Goal: Information Seeking & Learning: Learn about a topic

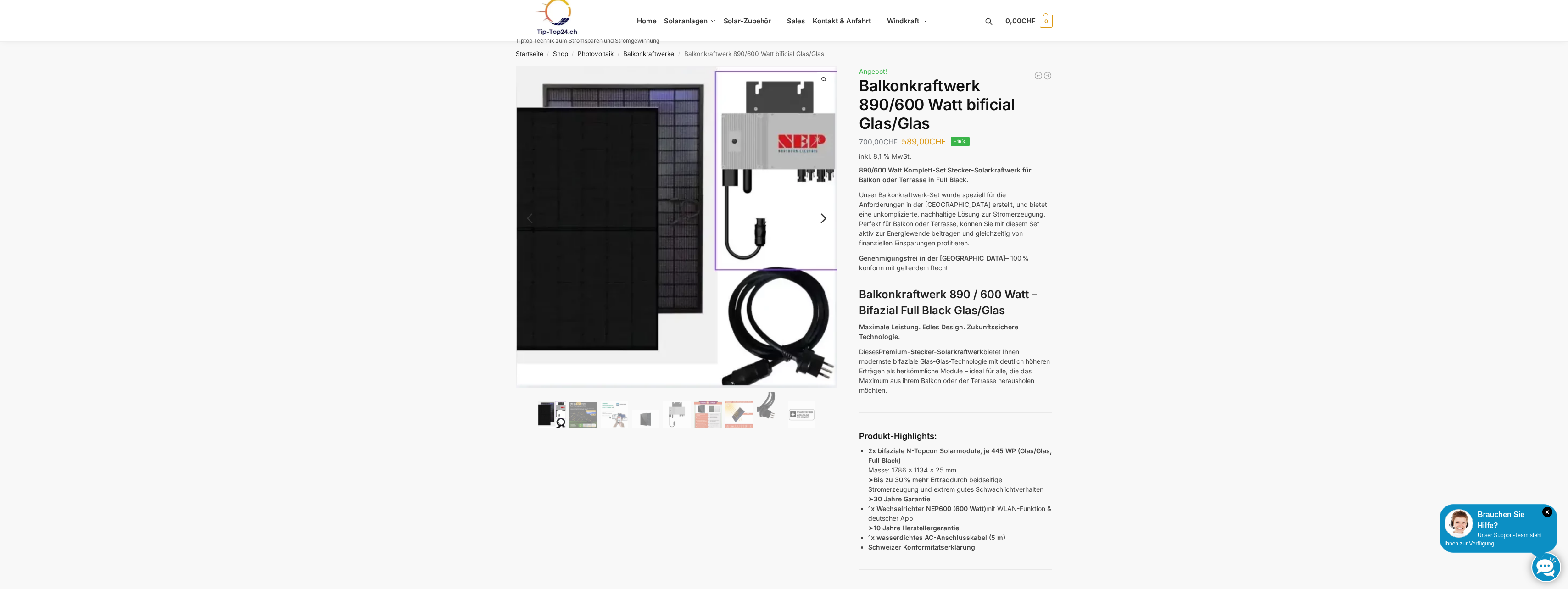
click at [827, 218] on link "Next" at bounding box center [822, 223] width 31 height 9
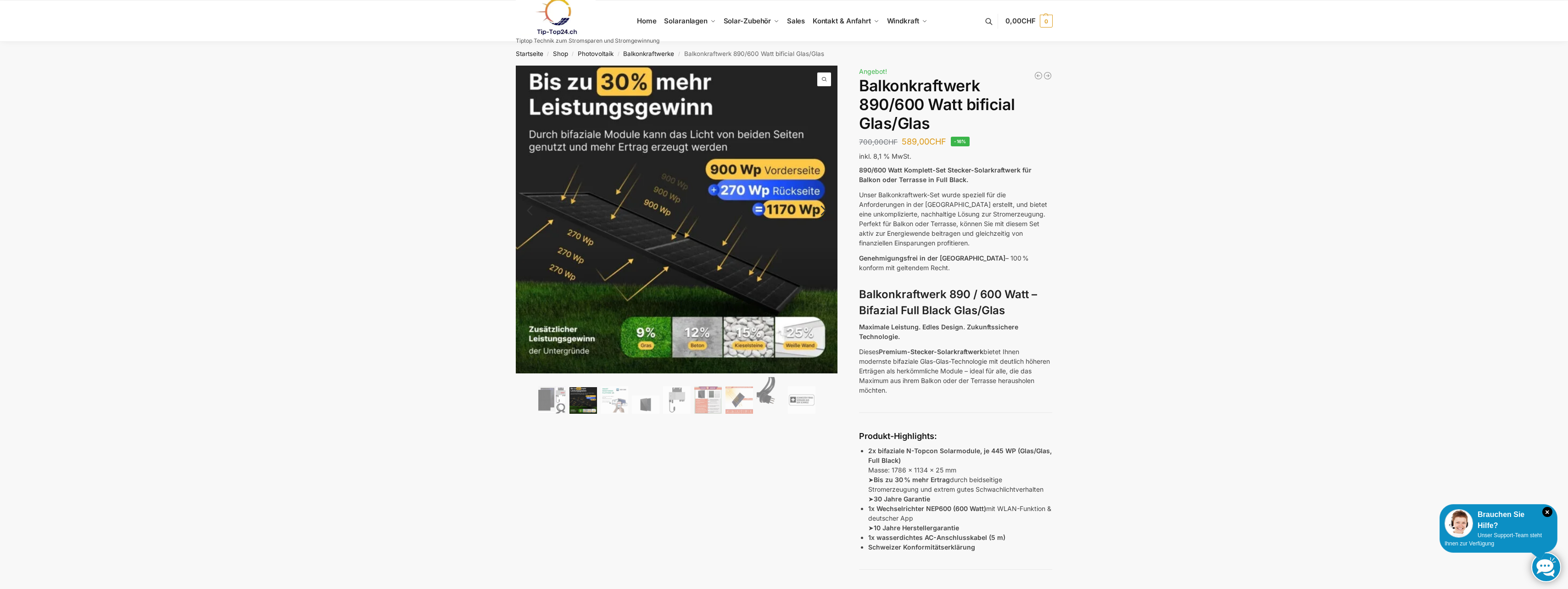
click at [827, 211] on link "Next" at bounding box center [822, 215] width 31 height 9
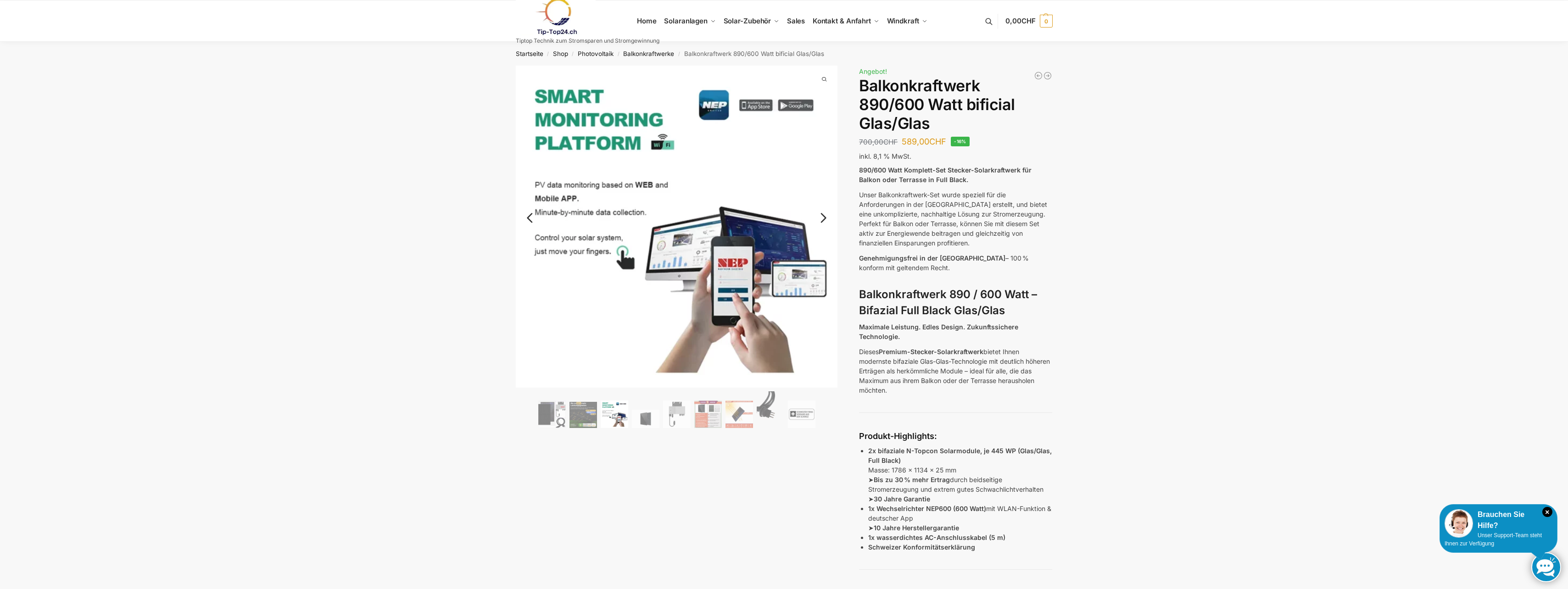
click at [824, 218] on link "Next" at bounding box center [822, 222] width 31 height 9
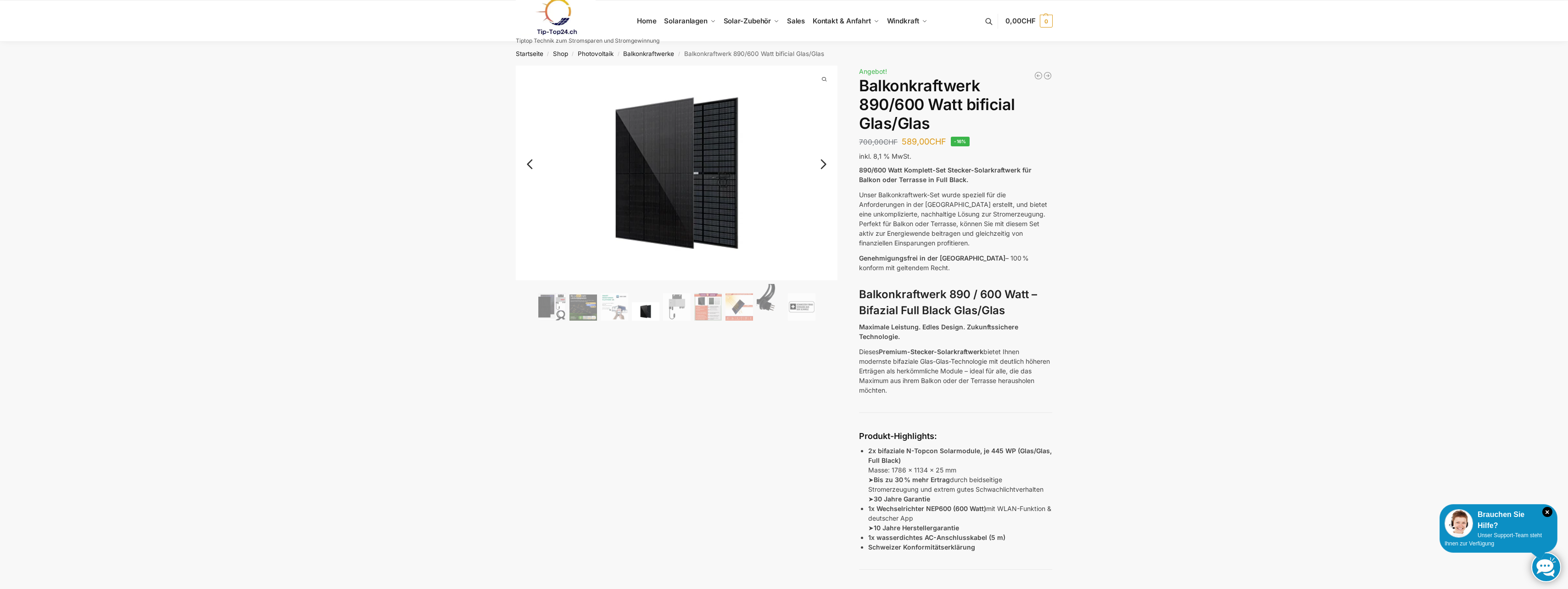
click at [823, 164] on link "Next" at bounding box center [822, 168] width 31 height 9
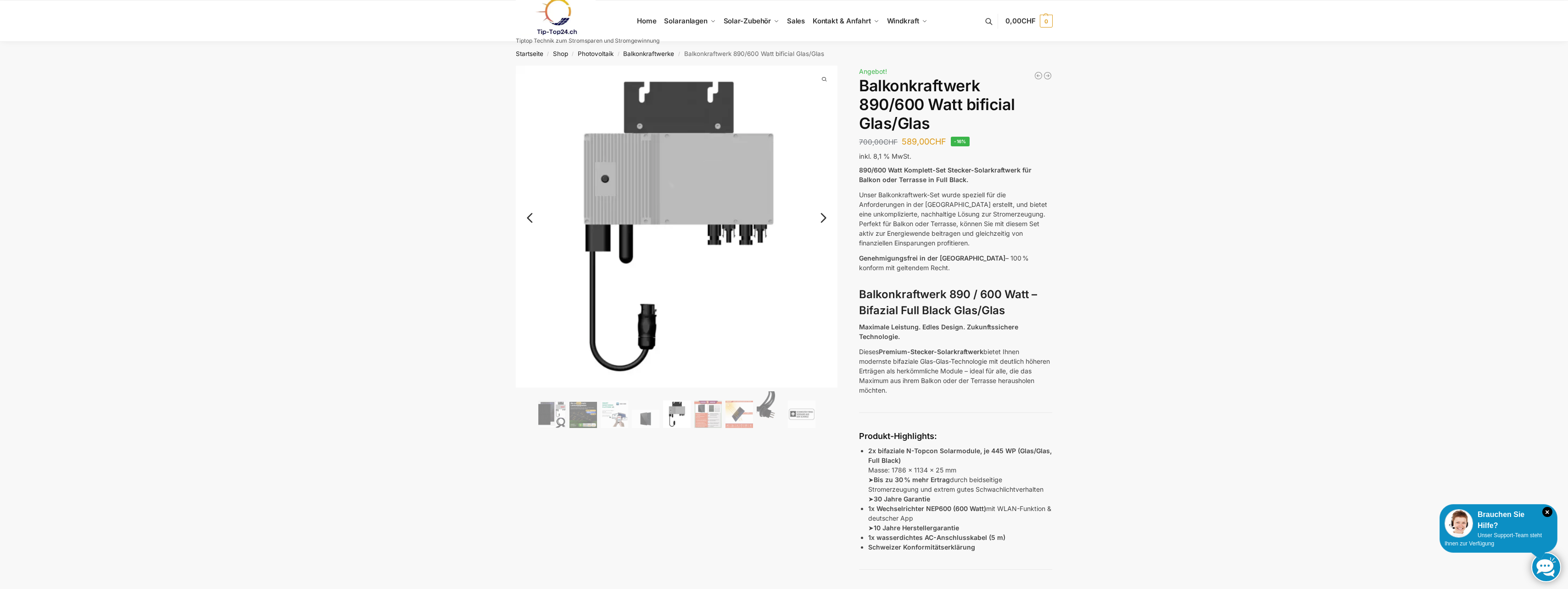
click at [822, 218] on link "Next" at bounding box center [822, 222] width 31 height 9
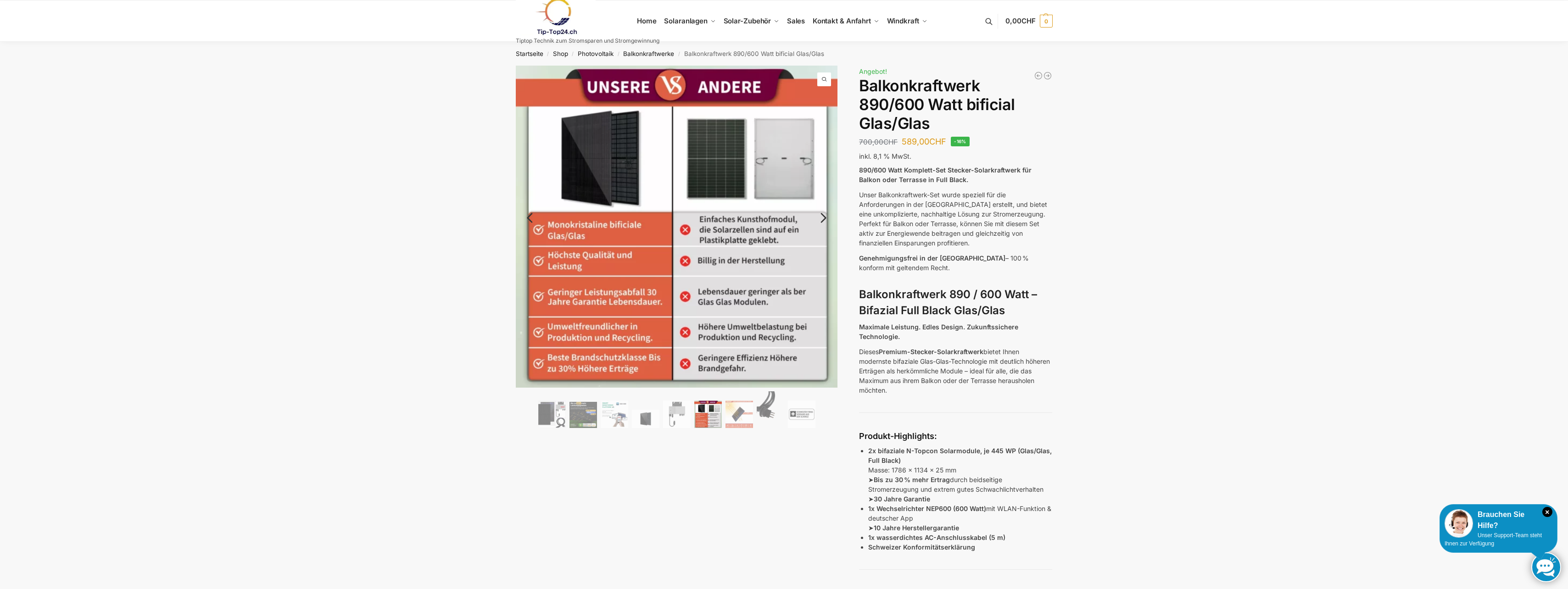
click at [822, 218] on link "Next" at bounding box center [822, 222] width 31 height 9
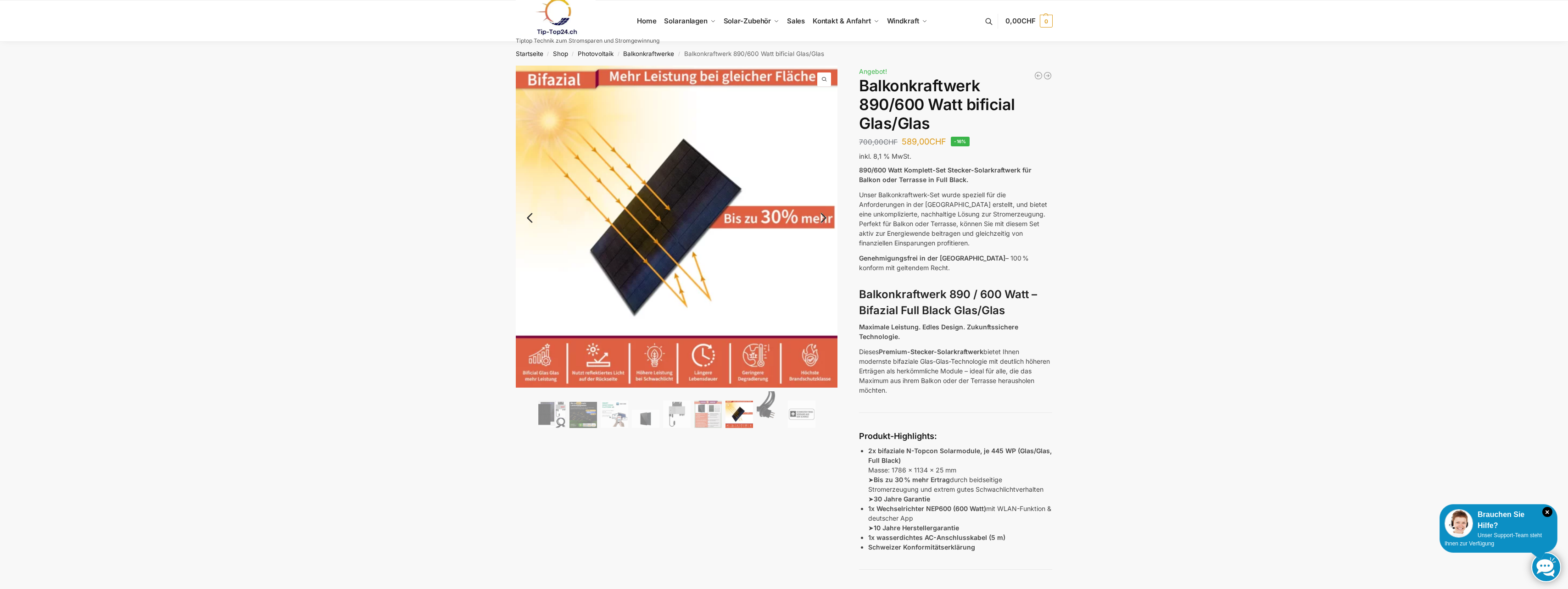
click at [822, 218] on link "Next" at bounding box center [822, 222] width 31 height 9
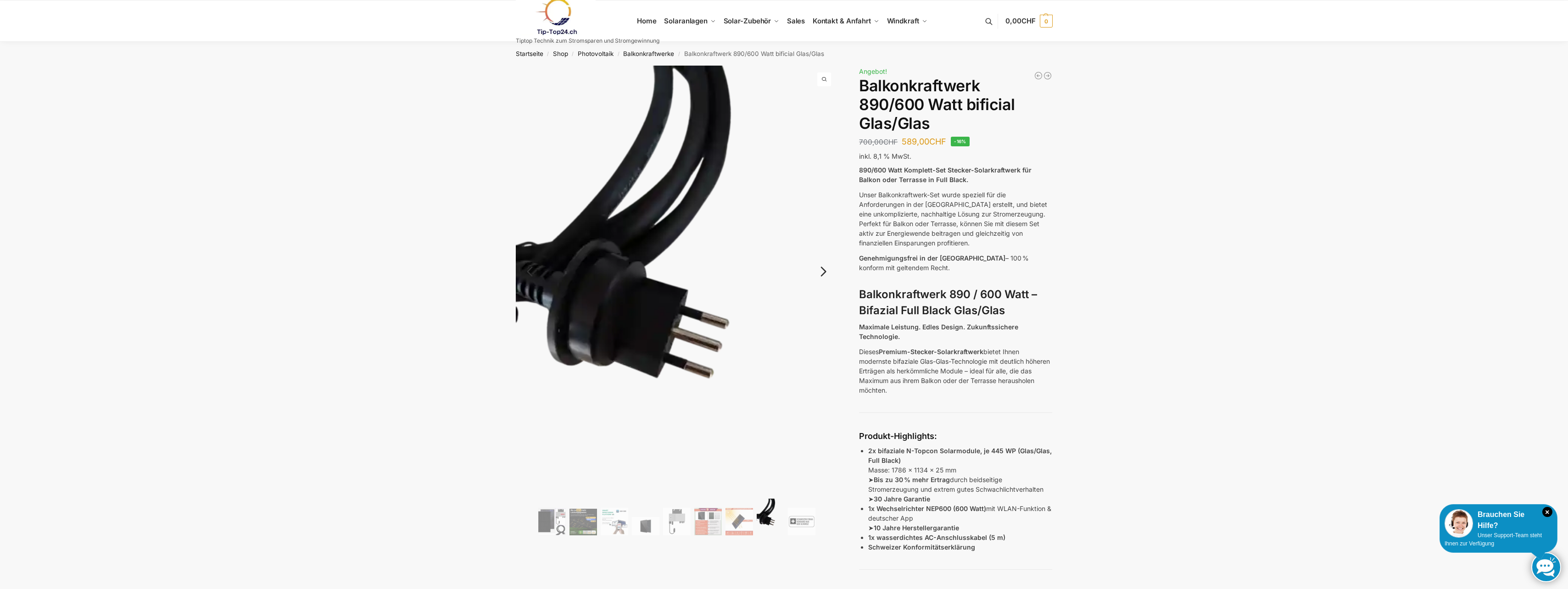
click at [822, 218] on img at bounding box center [676, 280] width 322 height 429
click at [823, 272] on link "Next" at bounding box center [822, 276] width 31 height 9
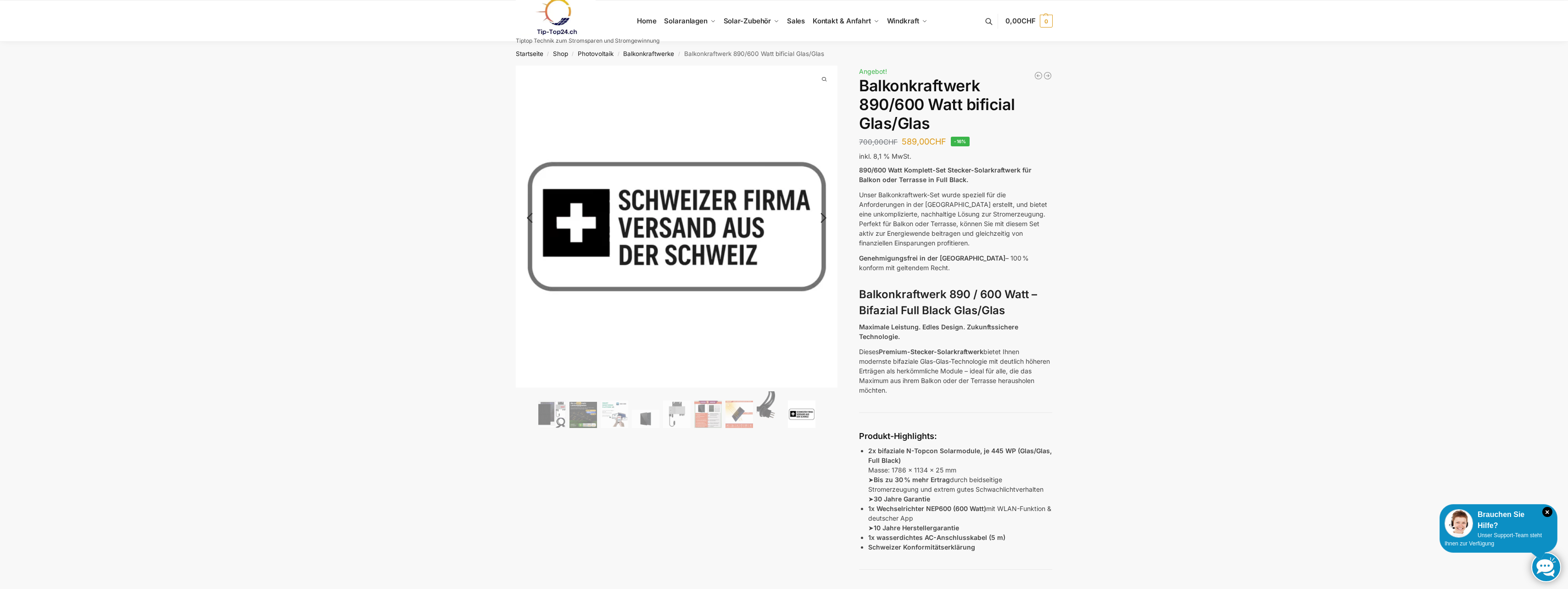
click at [822, 218] on link "Next" at bounding box center [822, 222] width 31 height 9
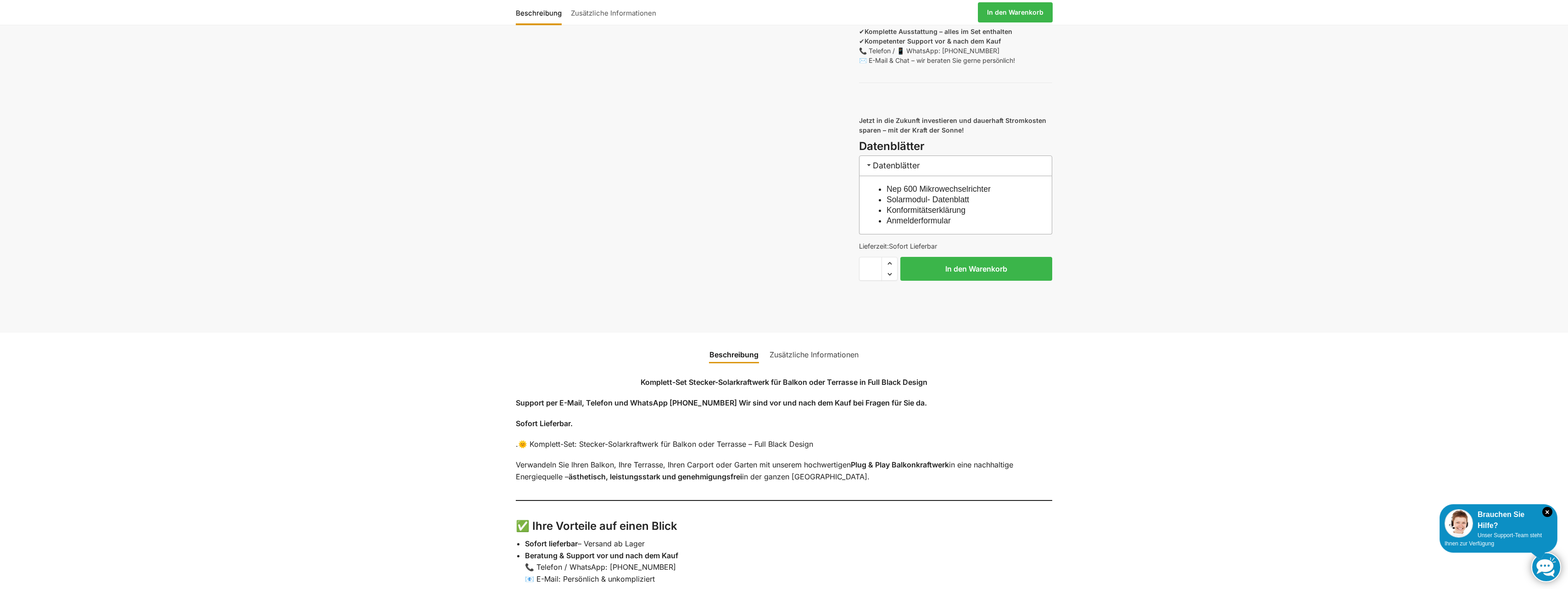
scroll to position [825, 0]
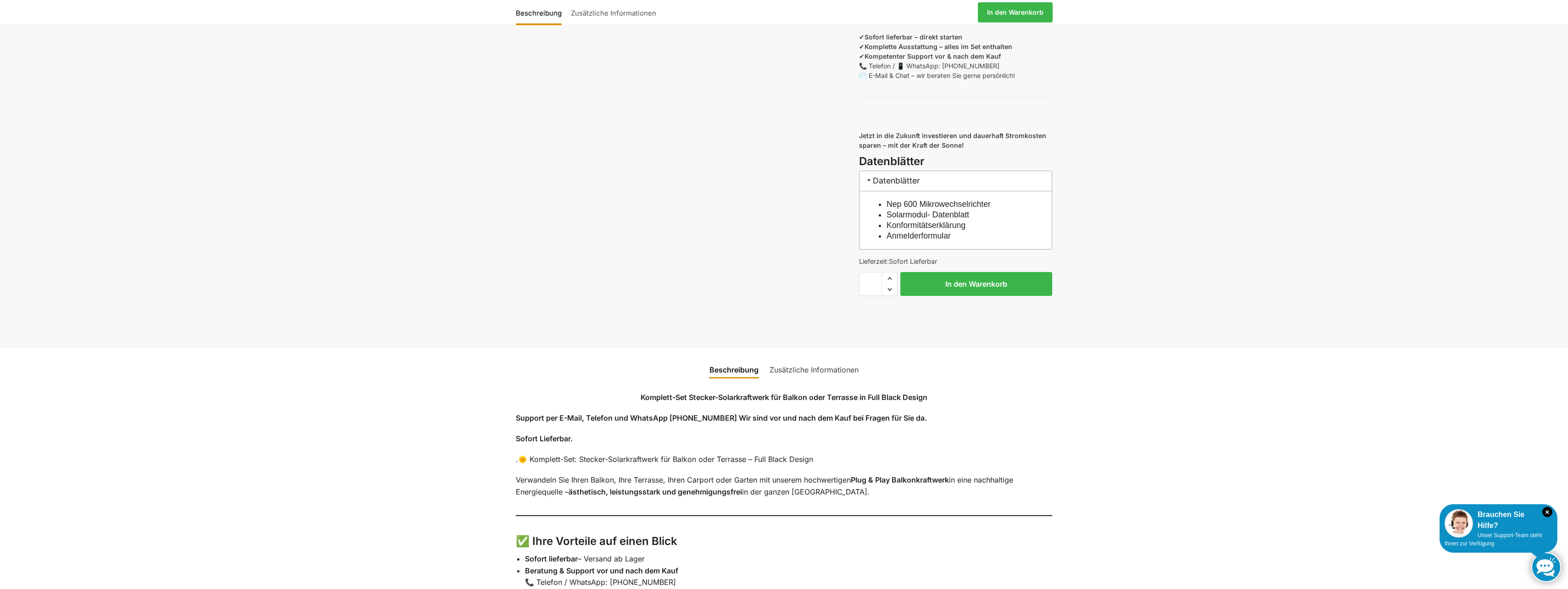
click at [895, 187] on h3 "Datenblätter" at bounding box center [955, 181] width 193 height 21
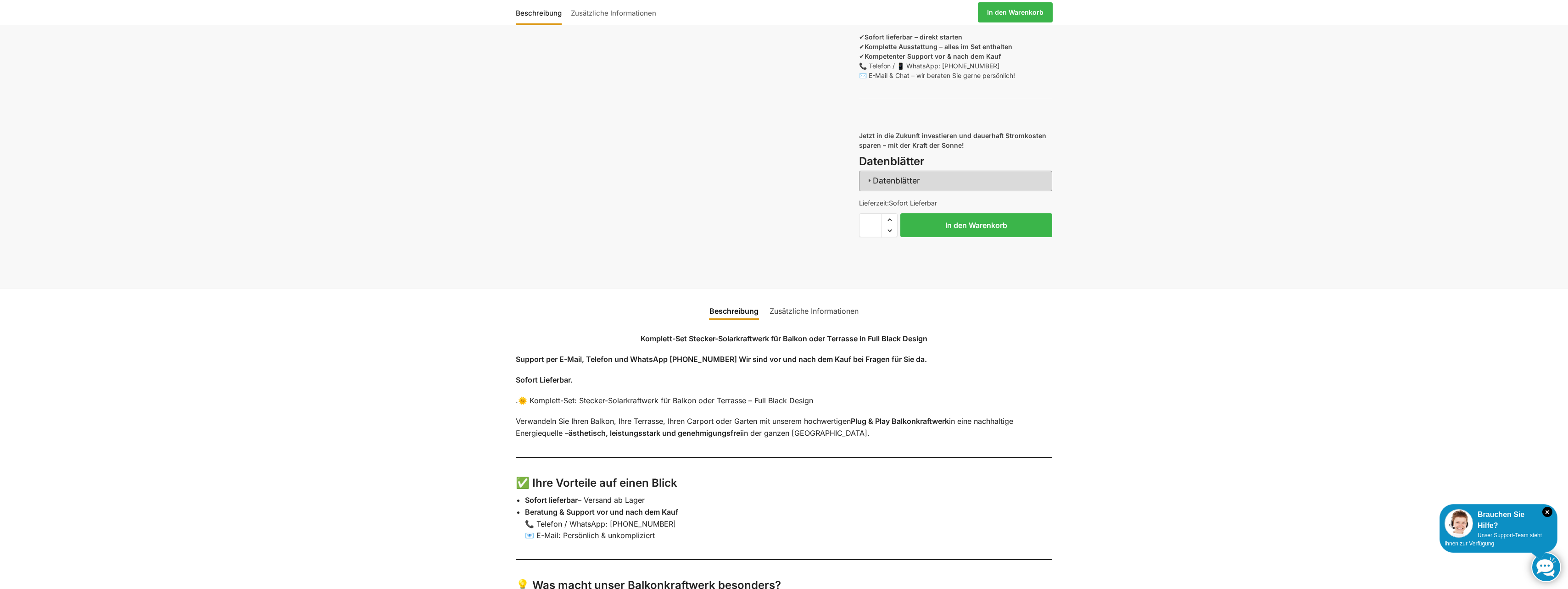
click at [895, 187] on h3 "Datenblätter" at bounding box center [955, 181] width 193 height 21
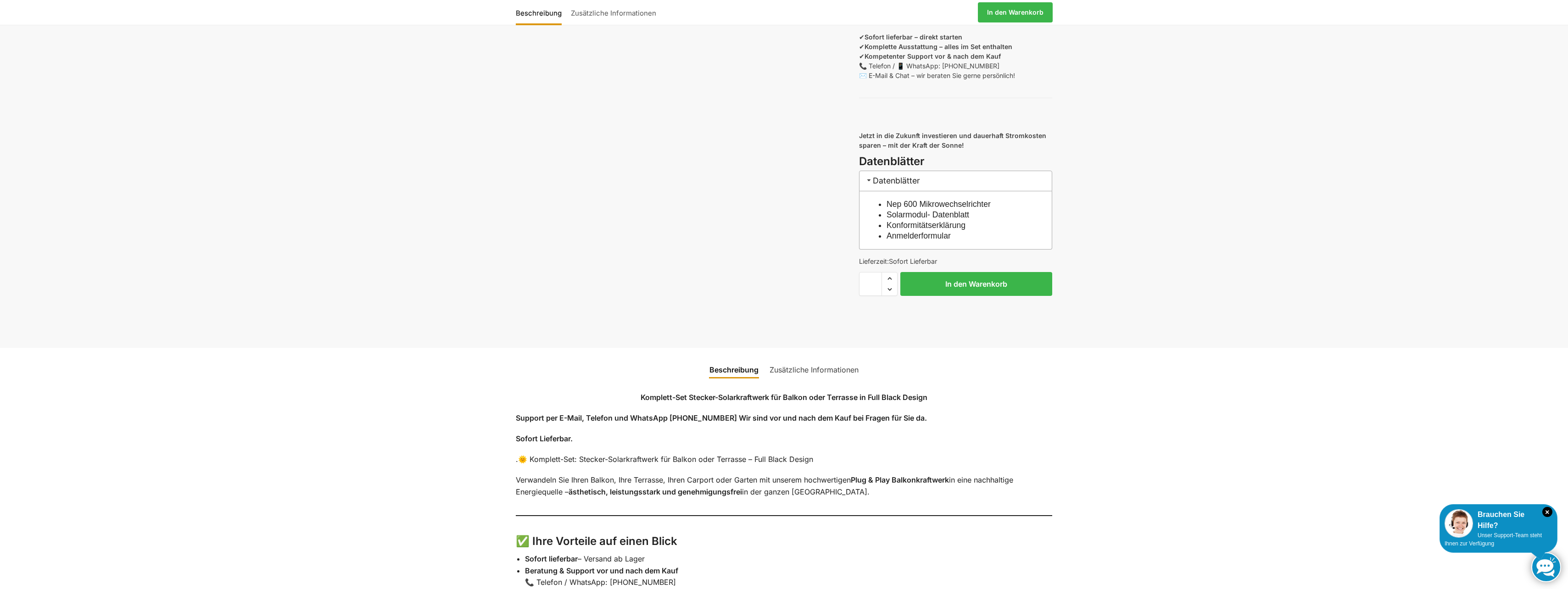
click at [899, 209] on link "Nep 600 Mikrowechselrichter" at bounding box center [938, 204] width 104 height 9
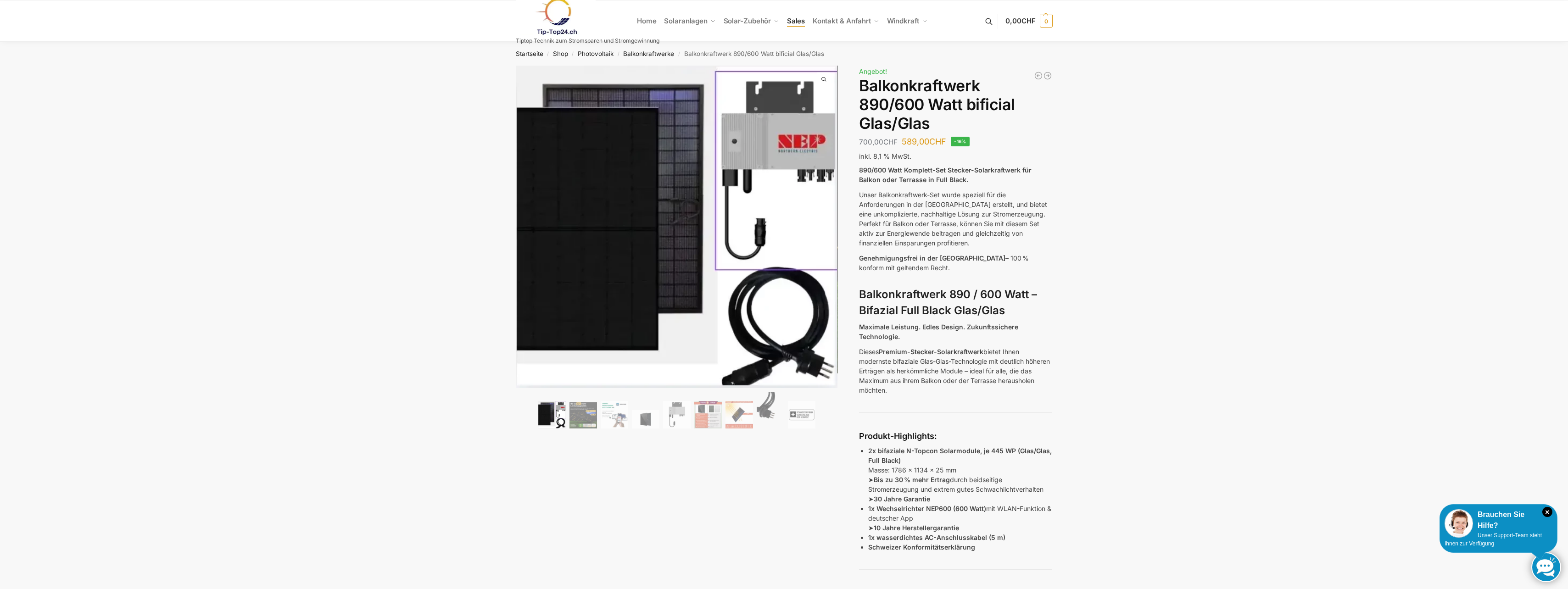
click at [797, 22] on span "Sales" at bounding box center [796, 21] width 18 height 9
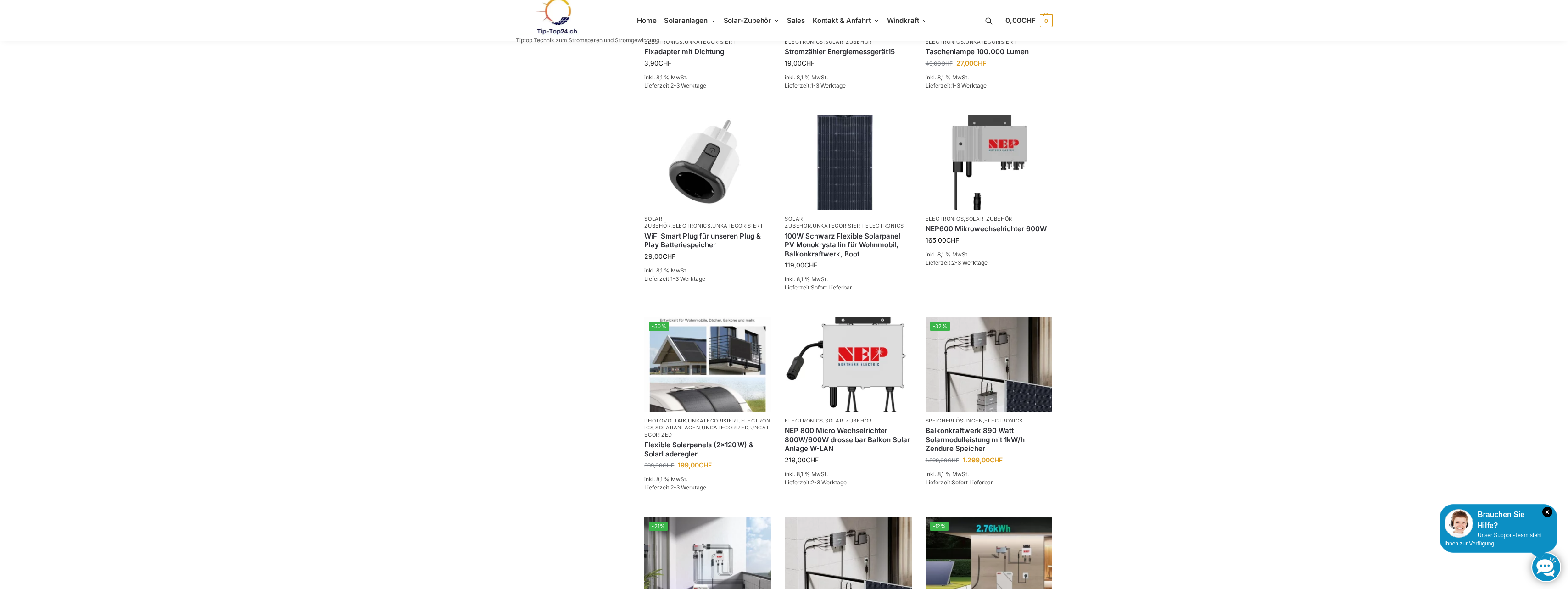
scroll to position [367, 0]
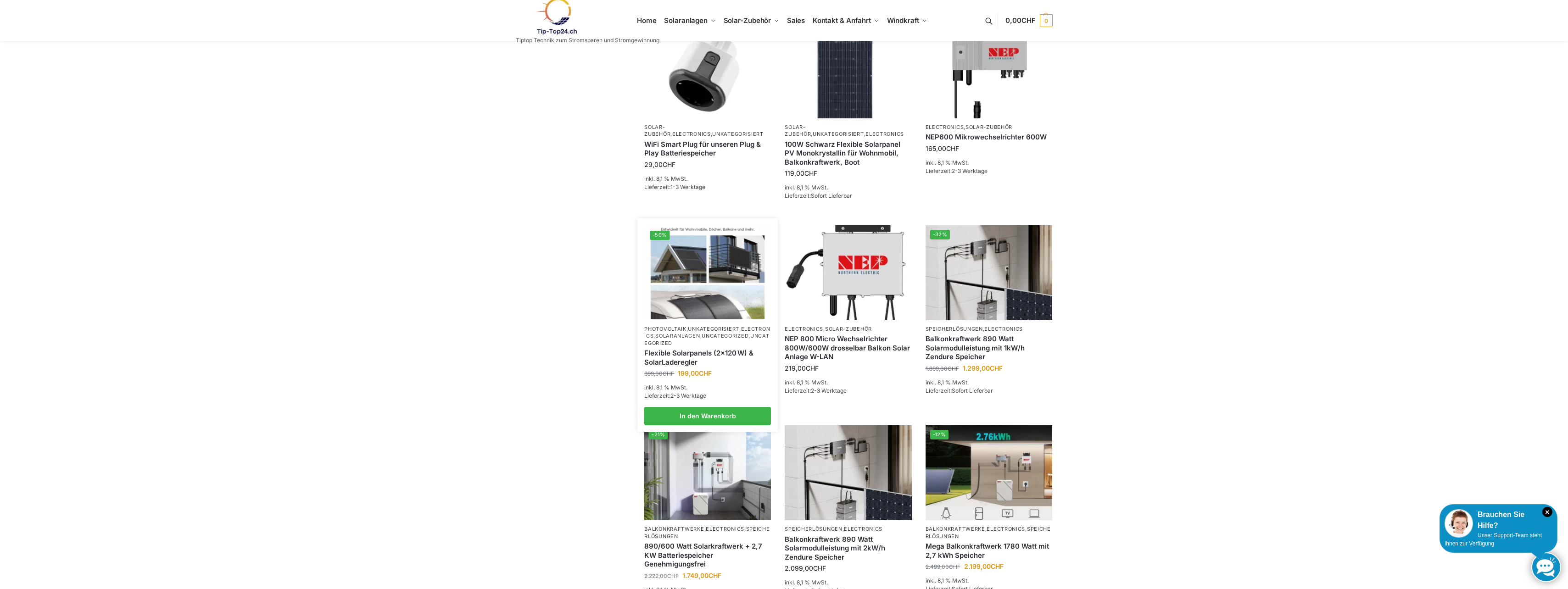
click at [708, 312] on li "-50% Photovoltaik , Unkategorisiert , Electronics , Solaranlagen , Uncategorize…" at bounding box center [707, 325] width 141 height 200
click at [695, 347] on div "Flexible Solarpanels (2×120 W) & SolarLaderegler" at bounding box center [707, 358] width 127 height 21
click at [696, 349] on link "Flexible Solarpanels (2×120 W) & SolarLaderegler" at bounding box center [707, 358] width 127 height 18
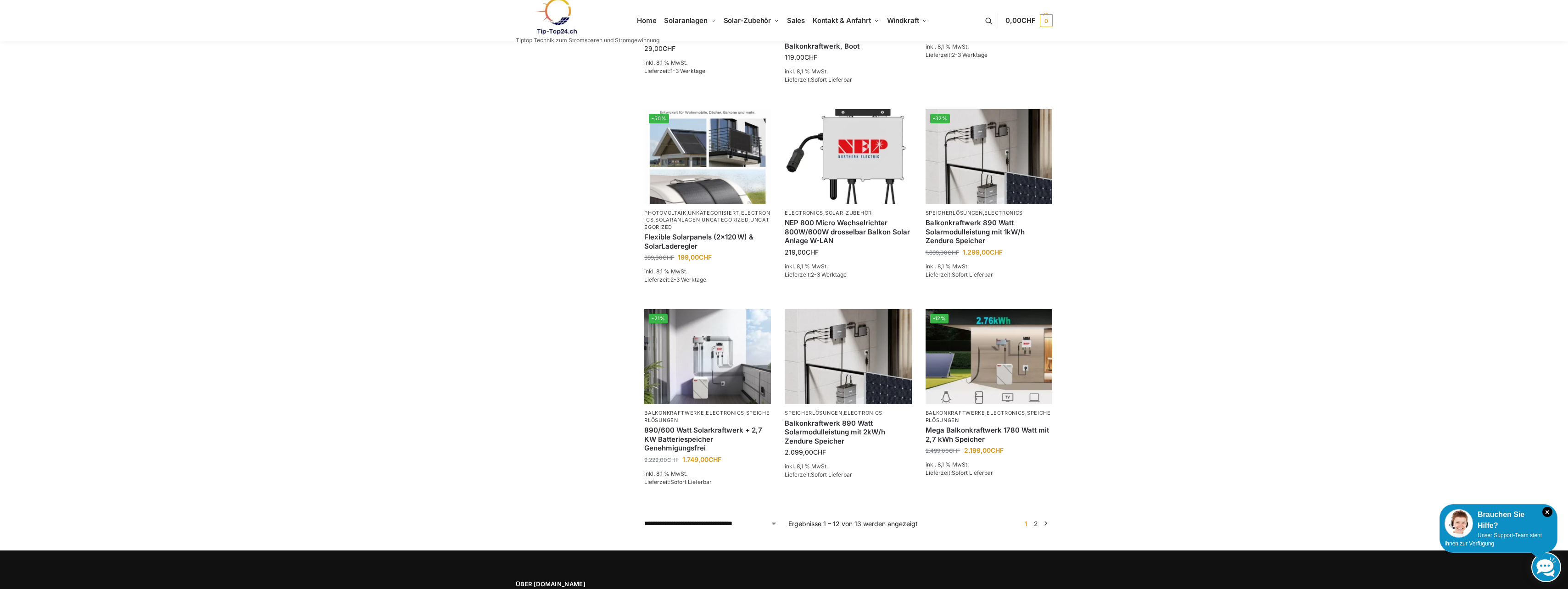
scroll to position [504, 0]
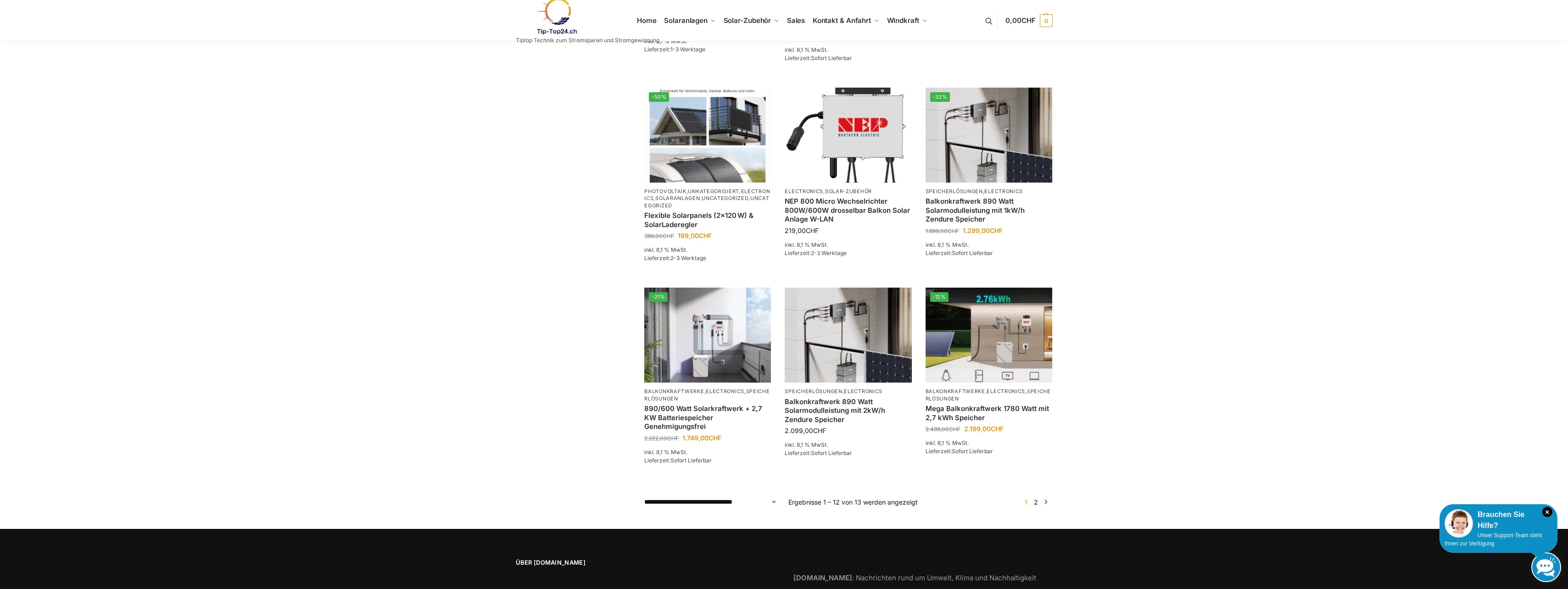
click at [1046, 497] on link "→" at bounding box center [1045, 501] width 7 height 9
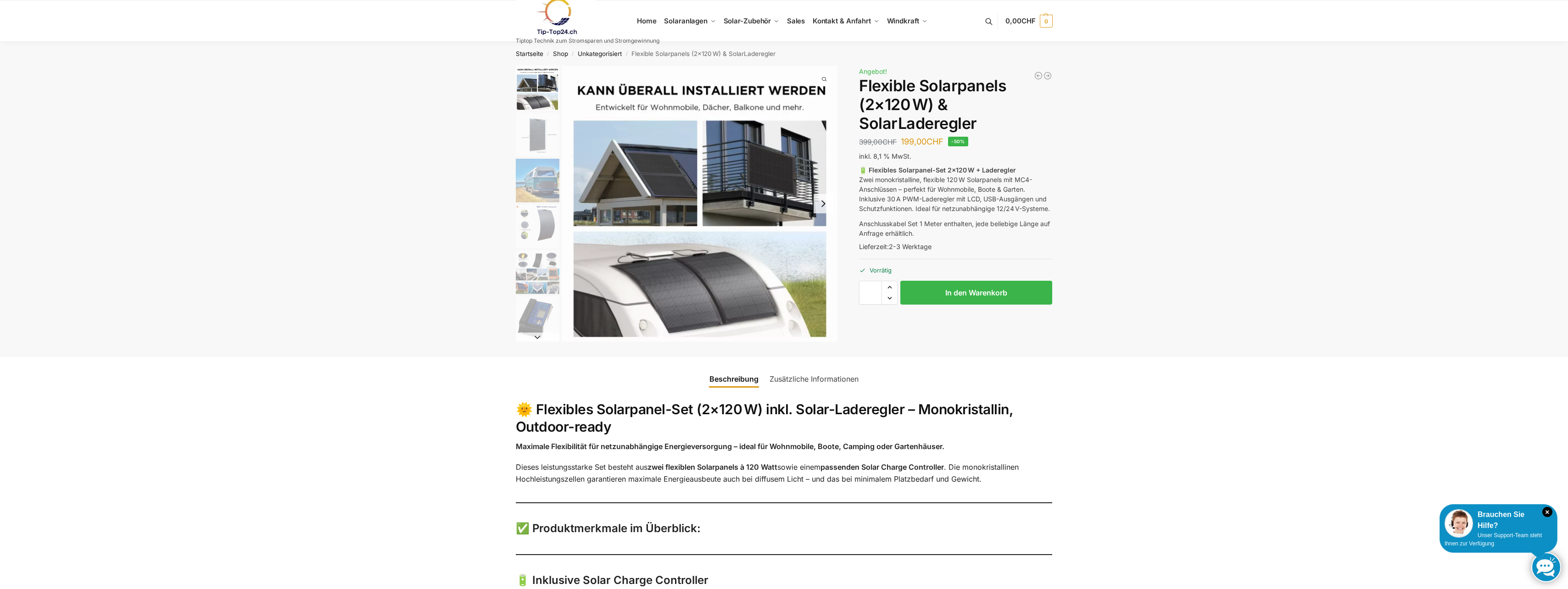
click at [825, 204] on button "Next slide" at bounding box center [823, 204] width 20 height 20
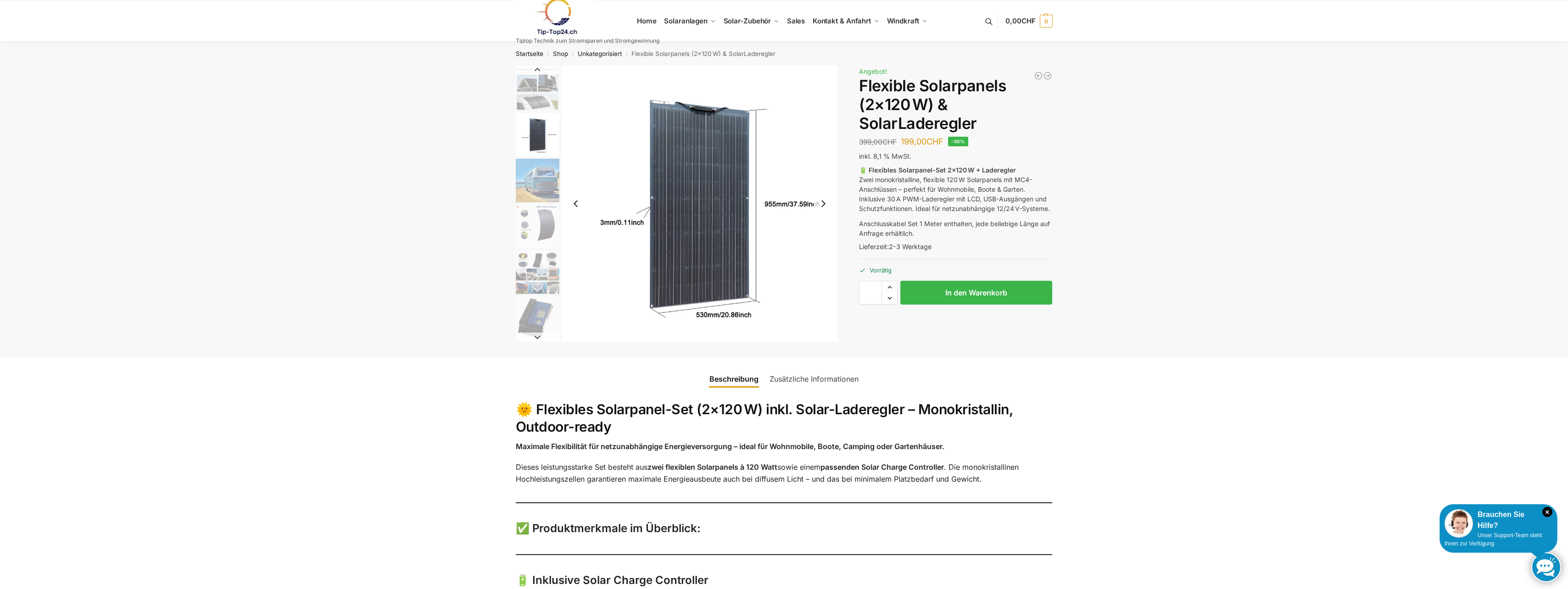
click at [825, 204] on button "Next slide" at bounding box center [823, 204] width 20 height 20
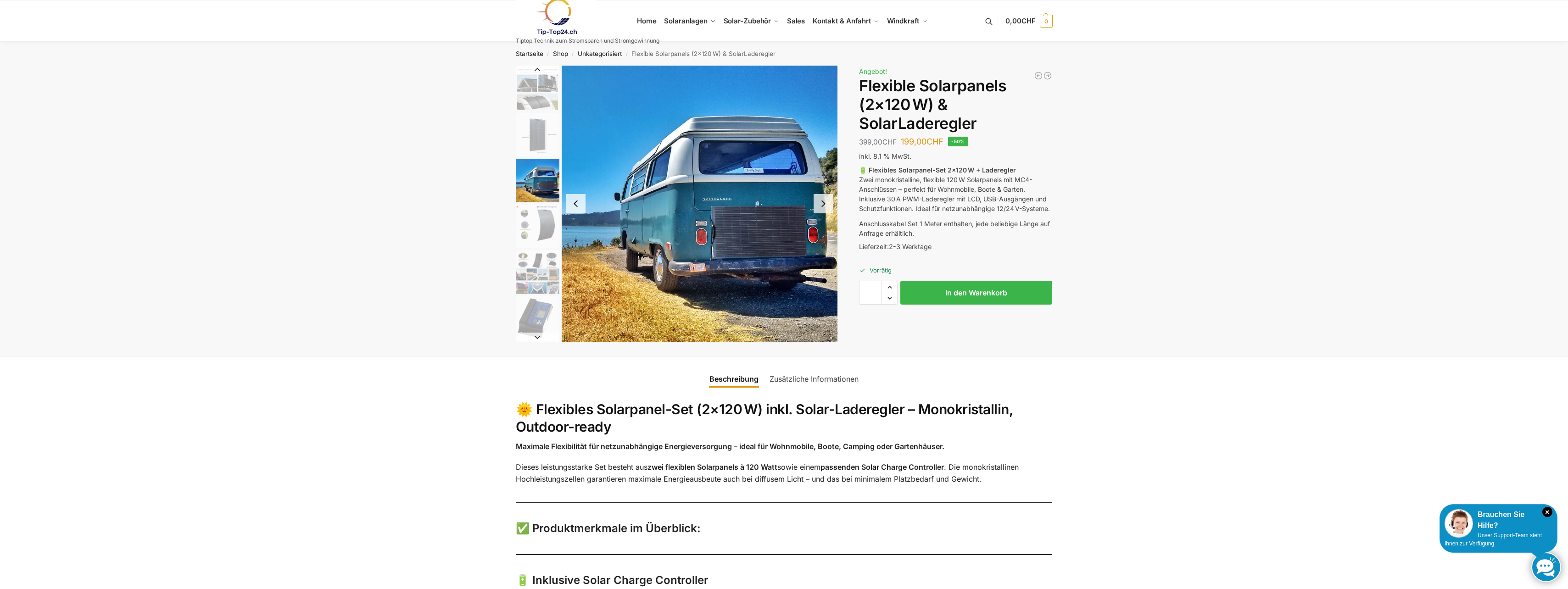
click at [825, 204] on button "Next slide" at bounding box center [823, 204] width 20 height 20
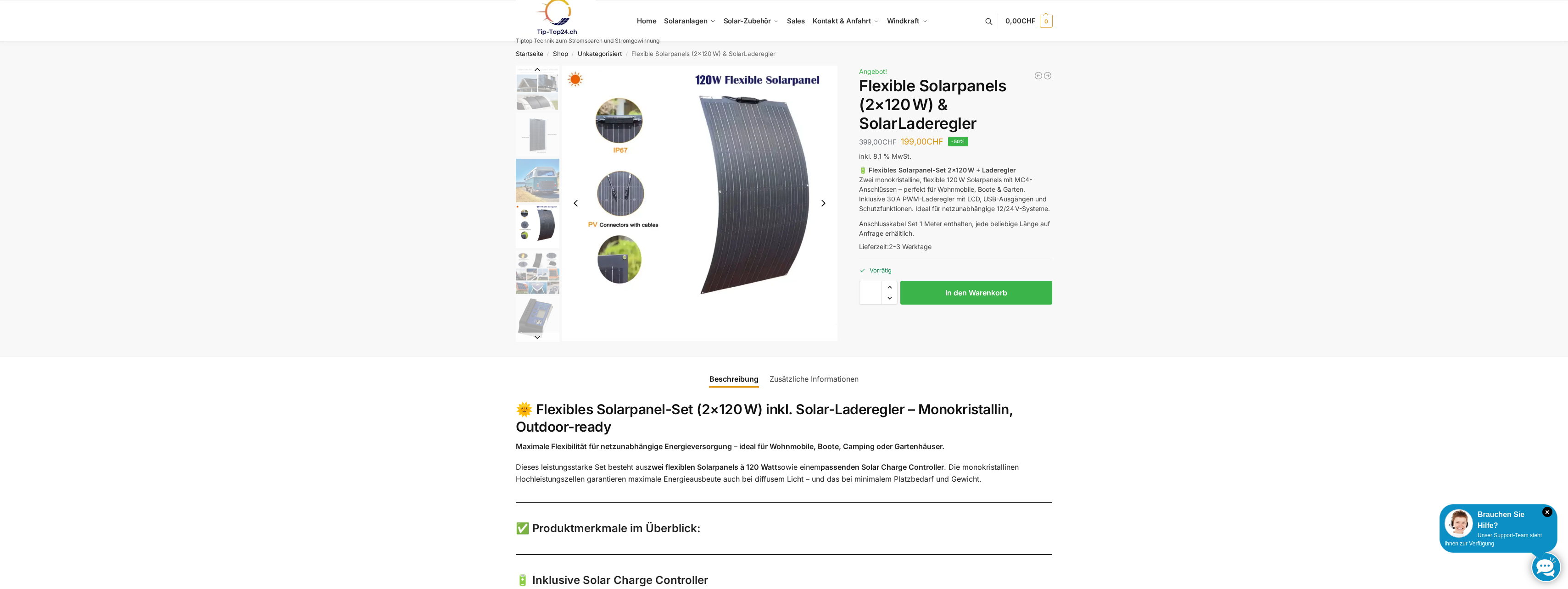
click at [825, 204] on button "Next slide" at bounding box center [823, 203] width 20 height 20
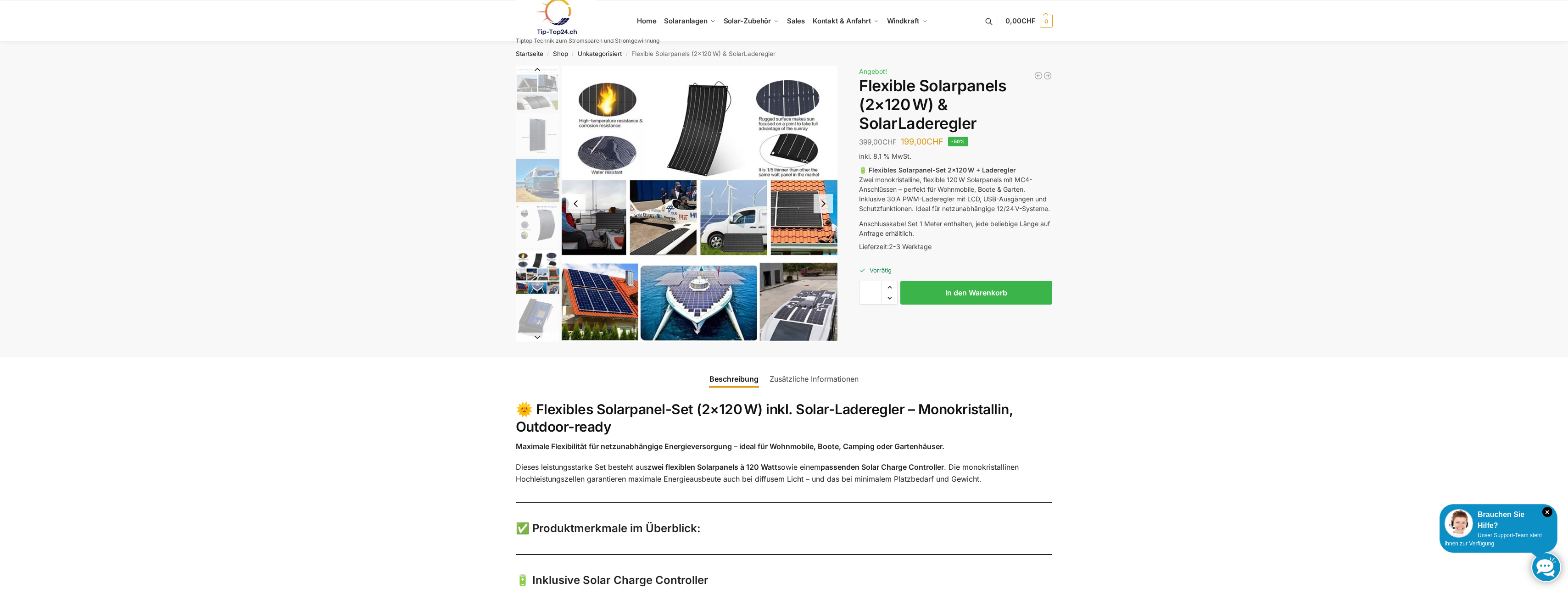
click at [825, 204] on button "Next slide" at bounding box center [823, 204] width 20 height 20
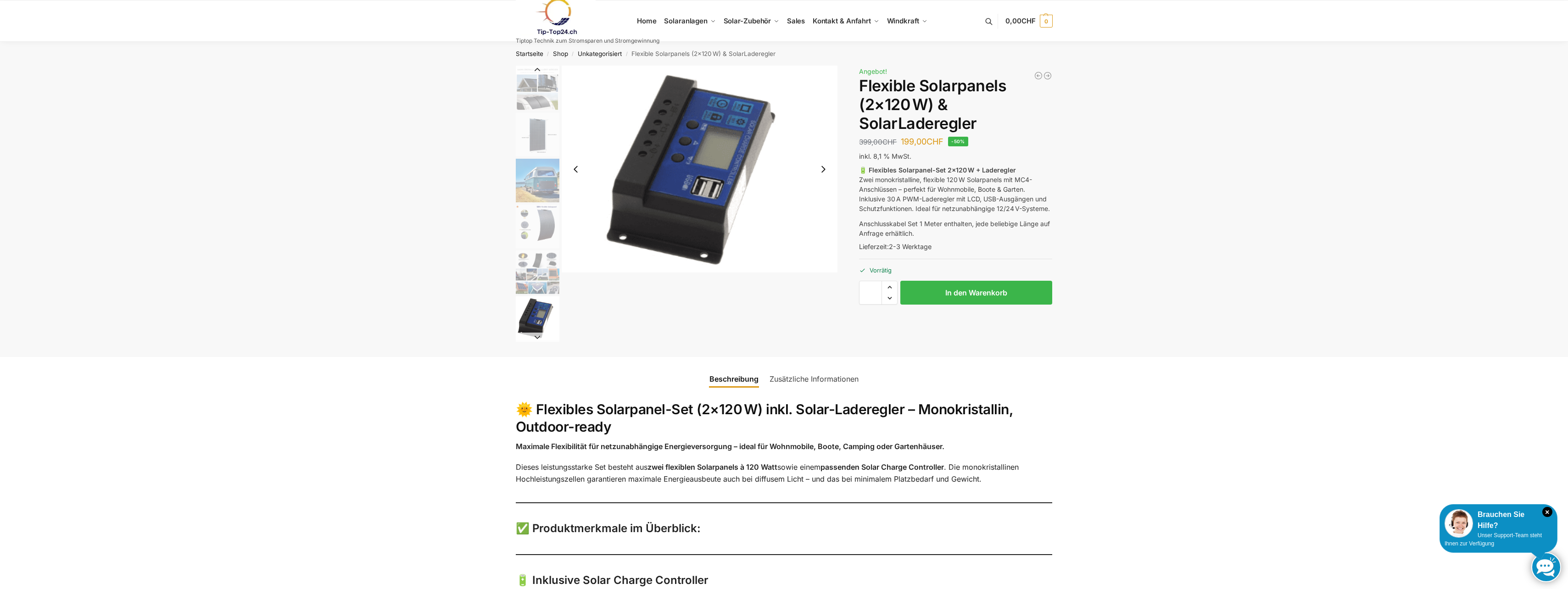
click at [825, 204] on img "6 / 9" at bounding box center [700, 169] width 276 height 207
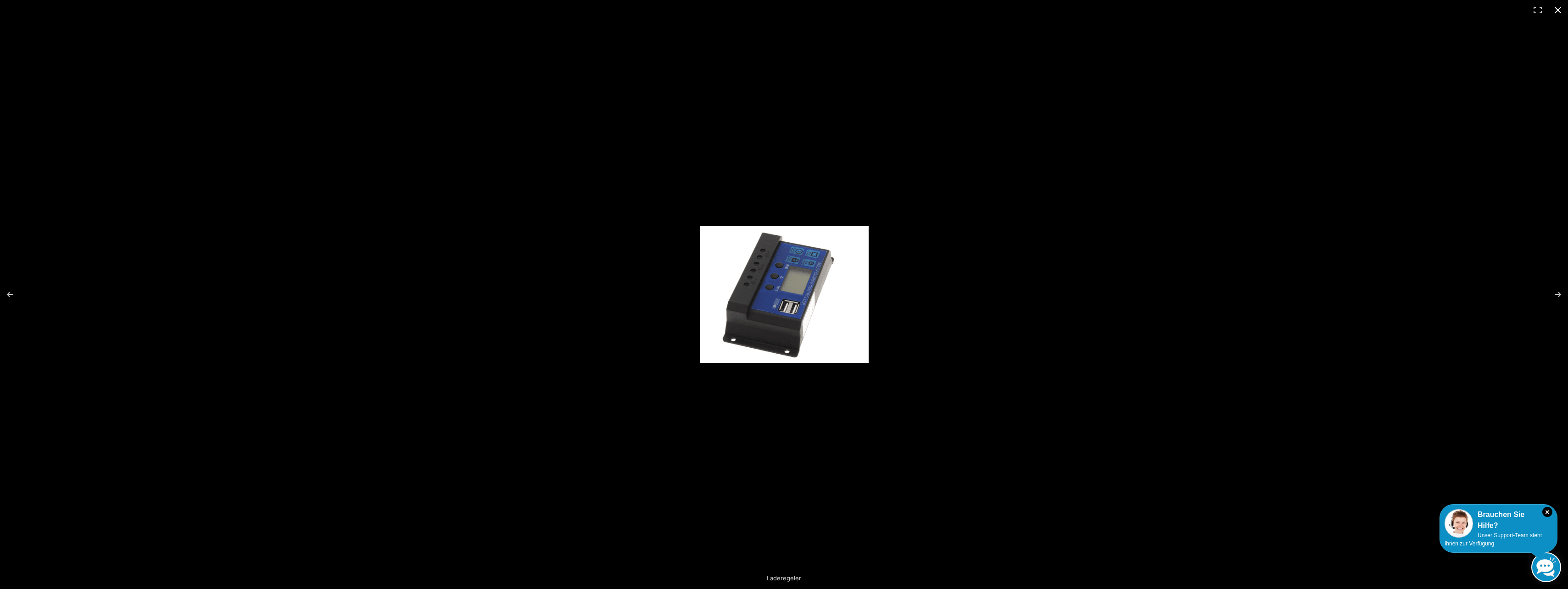
click at [1553, 11] on button "Close (Esc)" at bounding box center [1558, 10] width 20 height 20
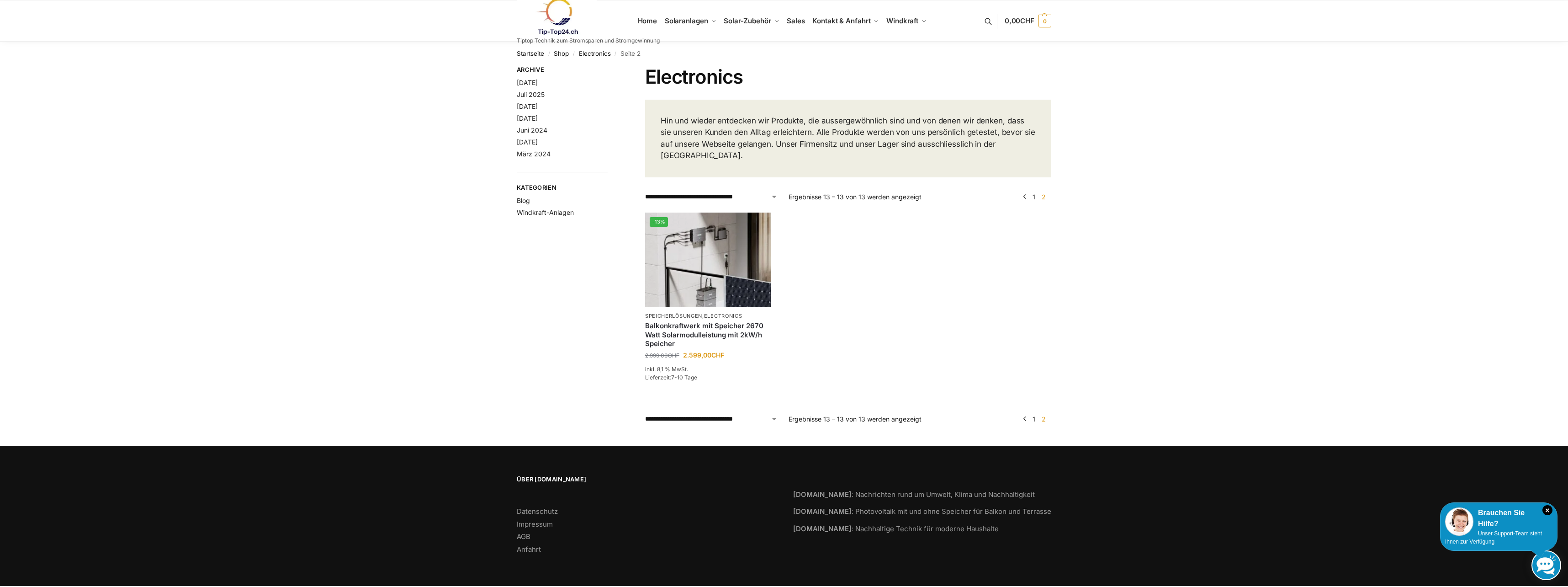
click at [1021, 414] on link "←" at bounding box center [1025, 419] width 7 height 9
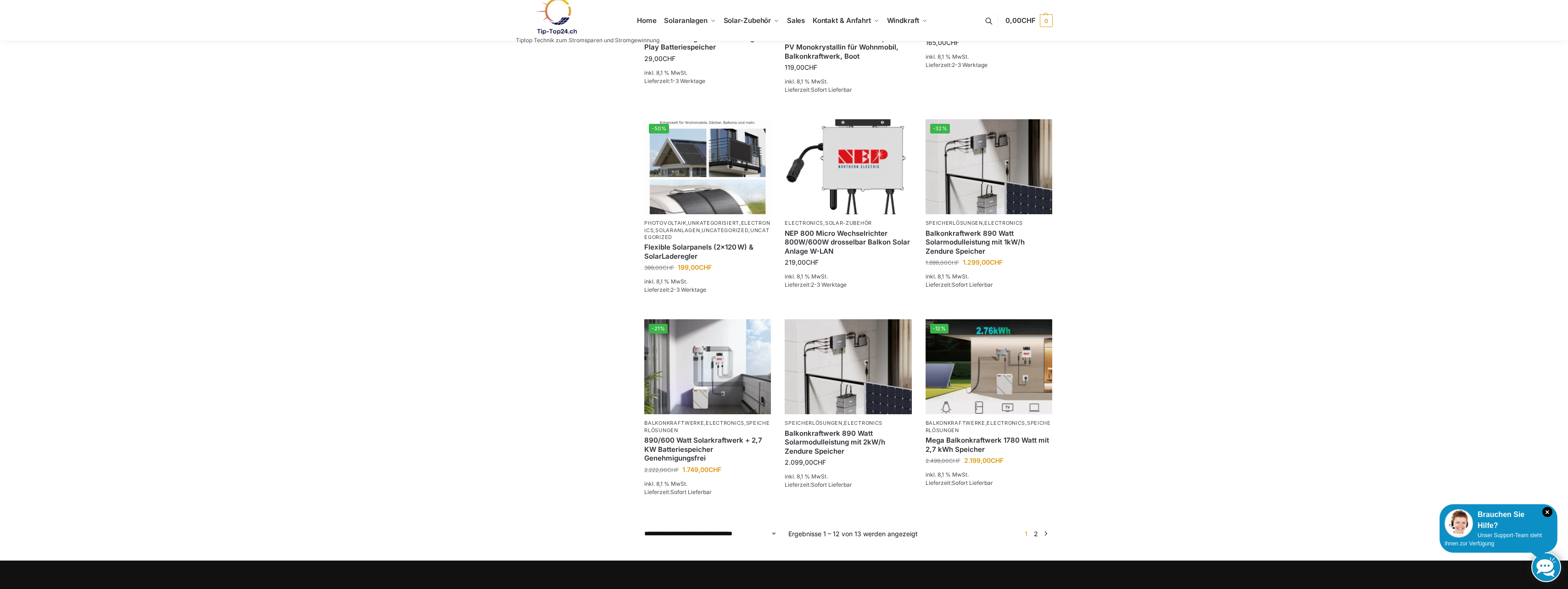
click at [1044, 528] on link "→" at bounding box center [1045, 533] width 7 height 9
